Goal: Navigation & Orientation: Find specific page/section

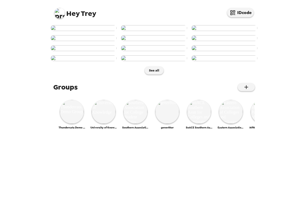
click at [87, 31] on img at bounding box center [84, 28] width 66 height 6
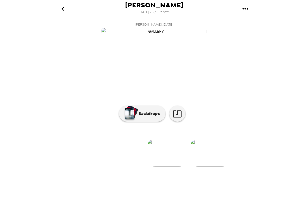
scroll to position [0, 586]
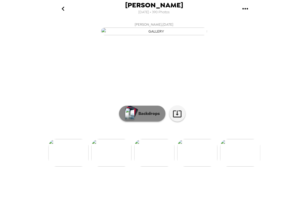
click at [144, 117] on p "Backdrops" at bounding box center [148, 114] width 24 height 6
